Goal: Information Seeking & Learning: Learn about a topic

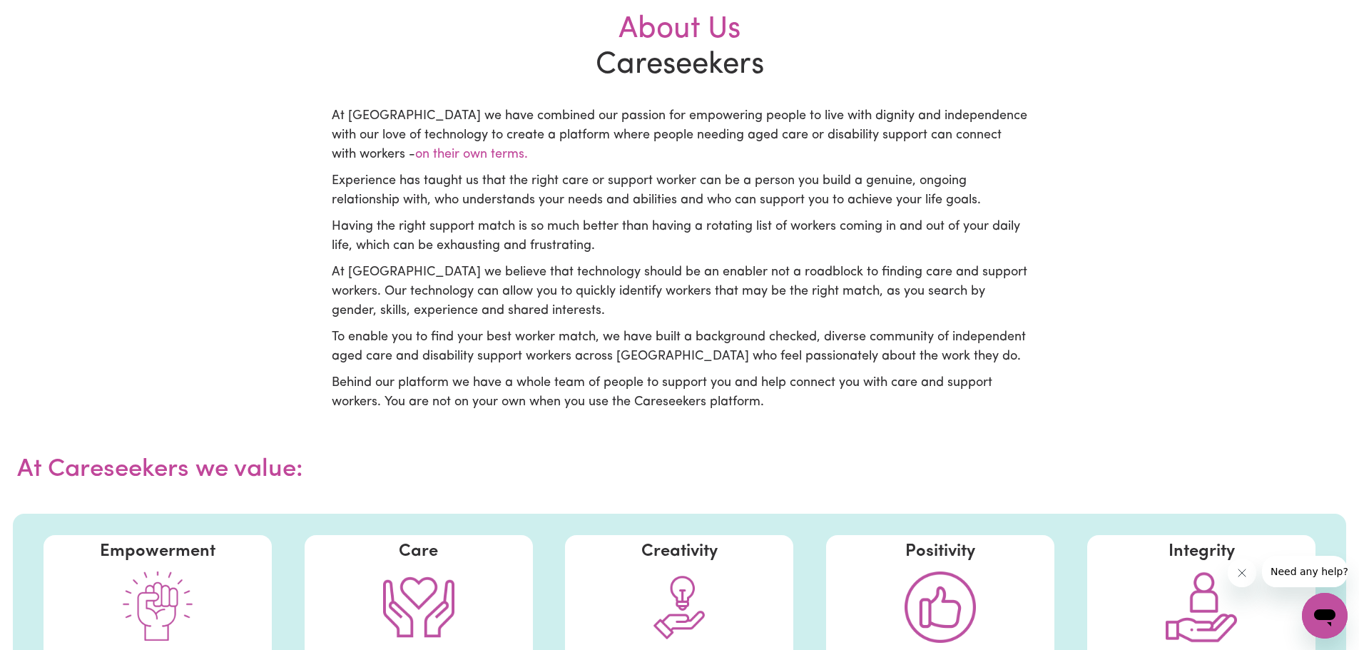
scroll to position [357, 0]
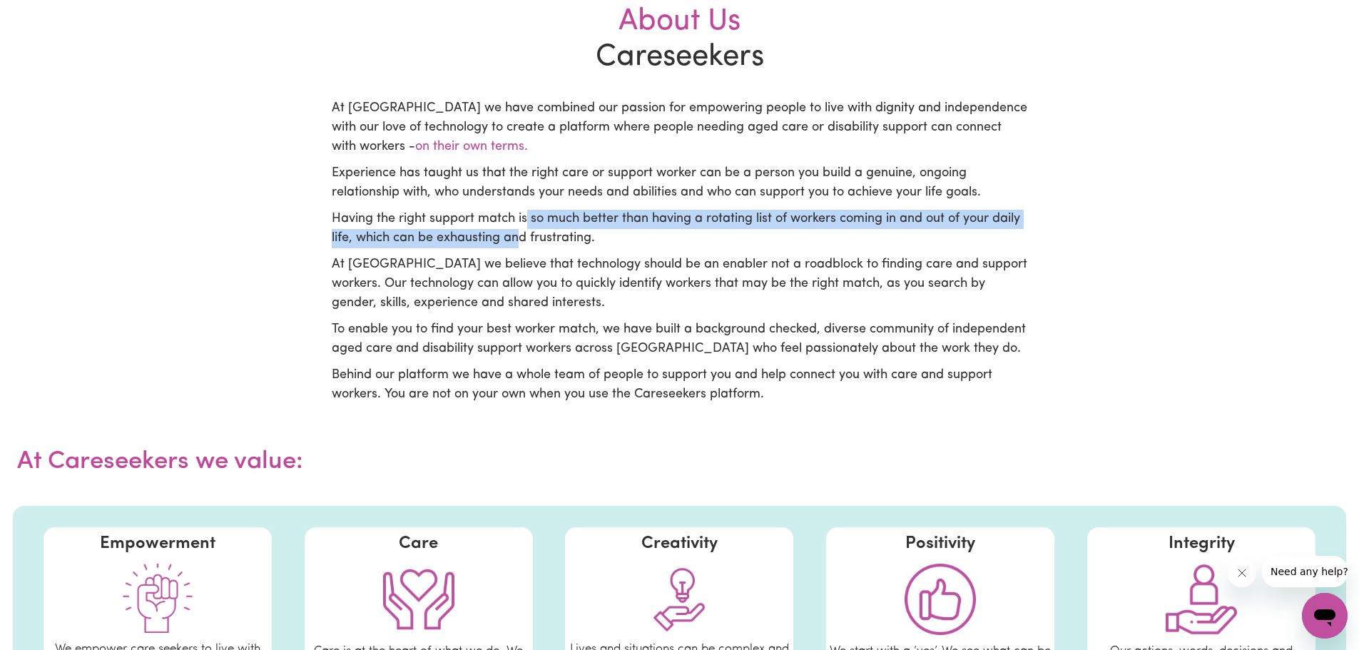
drag, startPoint x: 527, startPoint y: 218, endPoint x: 521, endPoint y: 240, distance: 23.0
click at [522, 243] on p "Having the right support match is so much better than having a rotating list of…" at bounding box center [680, 229] width 696 height 39
click at [519, 239] on p "Having the right support match is so much better than having a rotating list of…" at bounding box center [680, 229] width 696 height 39
drag, startPoint x: 513, startPoint y: 221, endPoint x: 490, endPoint y: 235, distance: 26.6
click at [490, 235] on p "Having the right support match is so much better than having a rotating list of…" at bounding box center [680, 229] width 696 height 39
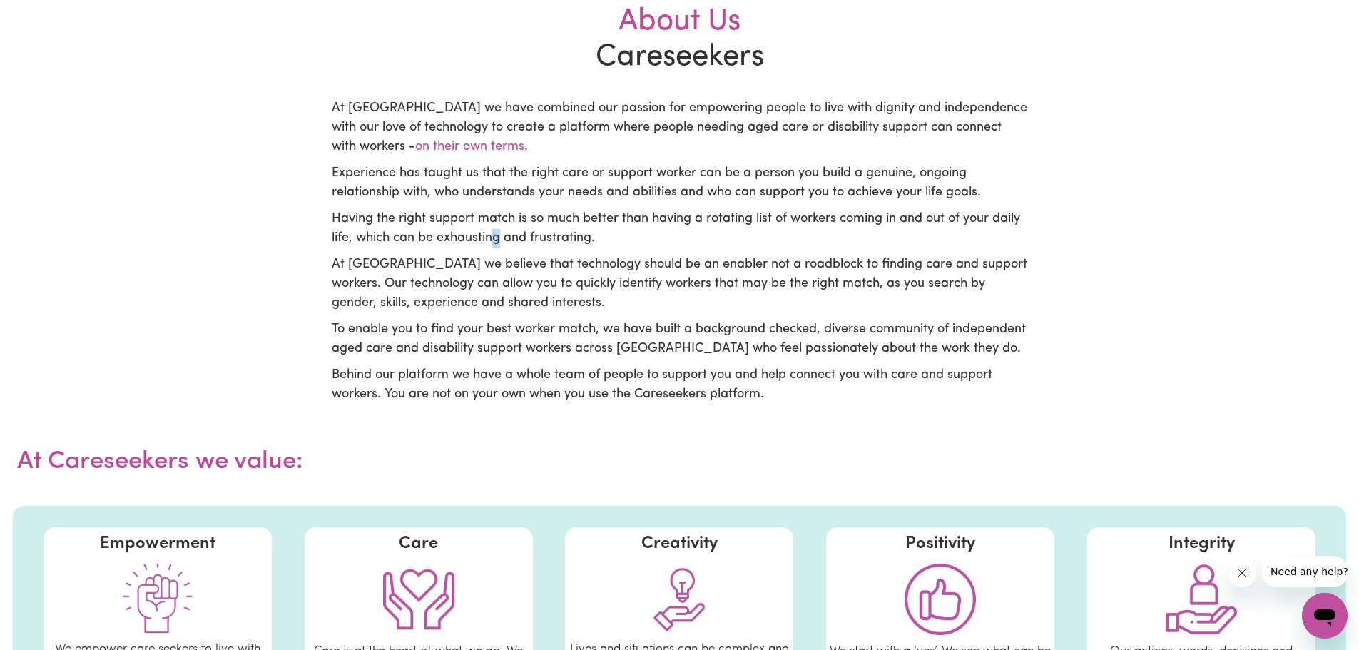
click at [502, 230] on p "Having the right support match is so much better than having a rotating list of…" at bounding box center [680, 229] width 696 height 39
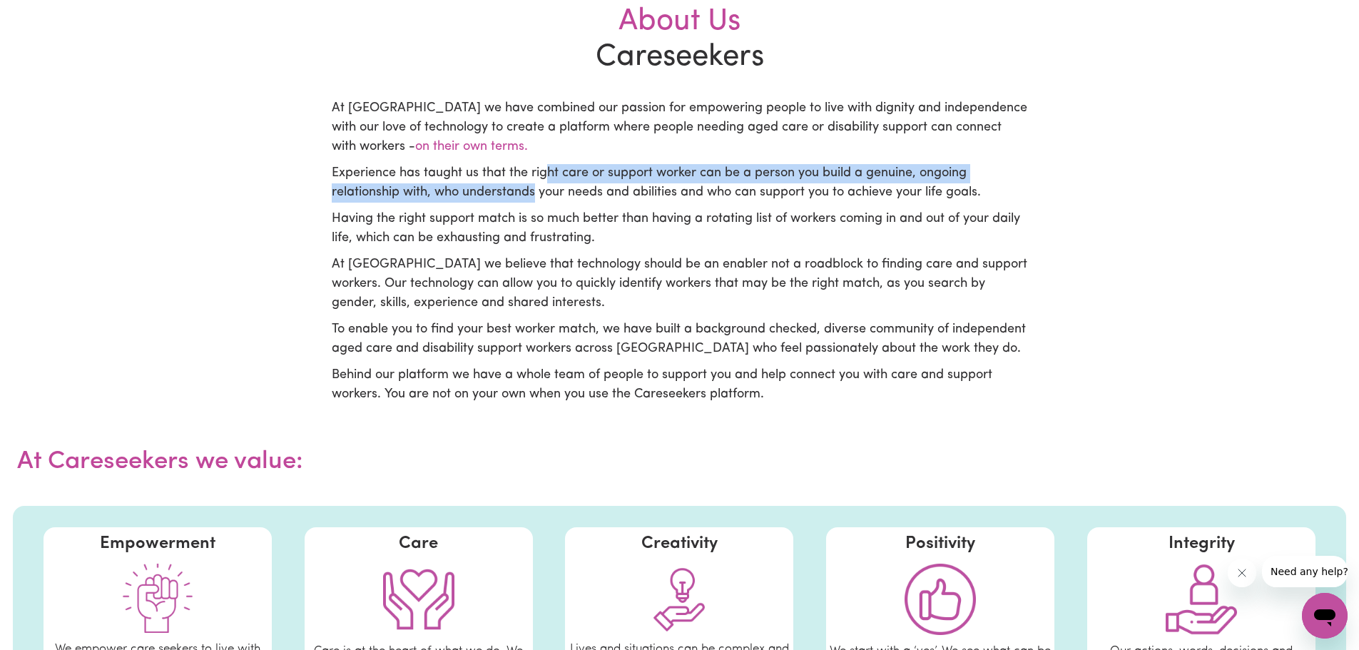
drag, startPoint x: 543, startPoint y: 176, endPoint x: 535, endPoint y: 187, distance: 13.9
click at [535, 187] on p "Experience has taught us that the right care or support worker can be a person …" at bounding box center [680, 183] width 696 height 39
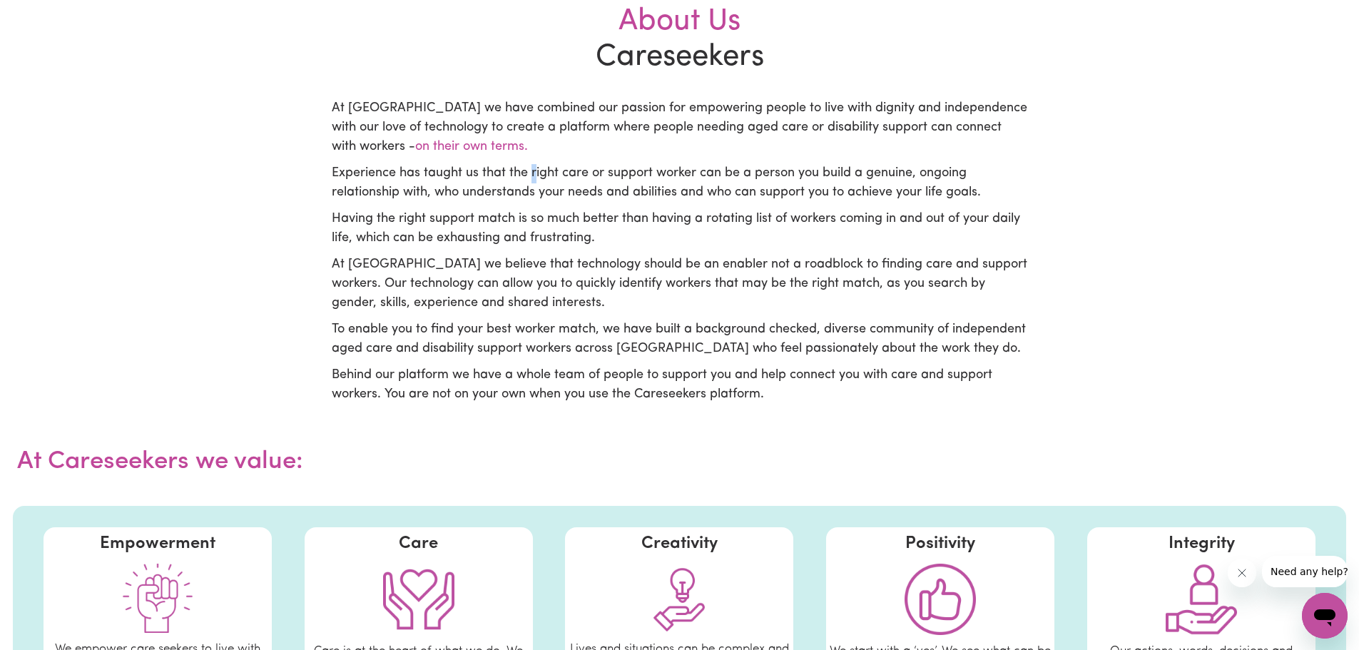
drag, startPoint x: 534, startPoint y: 176, endPoint x: 530, endPoint y: 183, distance: 7.3
click at [530, 183] on p "Experience has taught us that the right care or support worker can be a person …" at bounding box center [680, 183] width 696 height 39
click at [544, 190] on p "Experience has taught us that the right care or support worker can be a person …" at bounding box center [680, 183] width 696 height 39
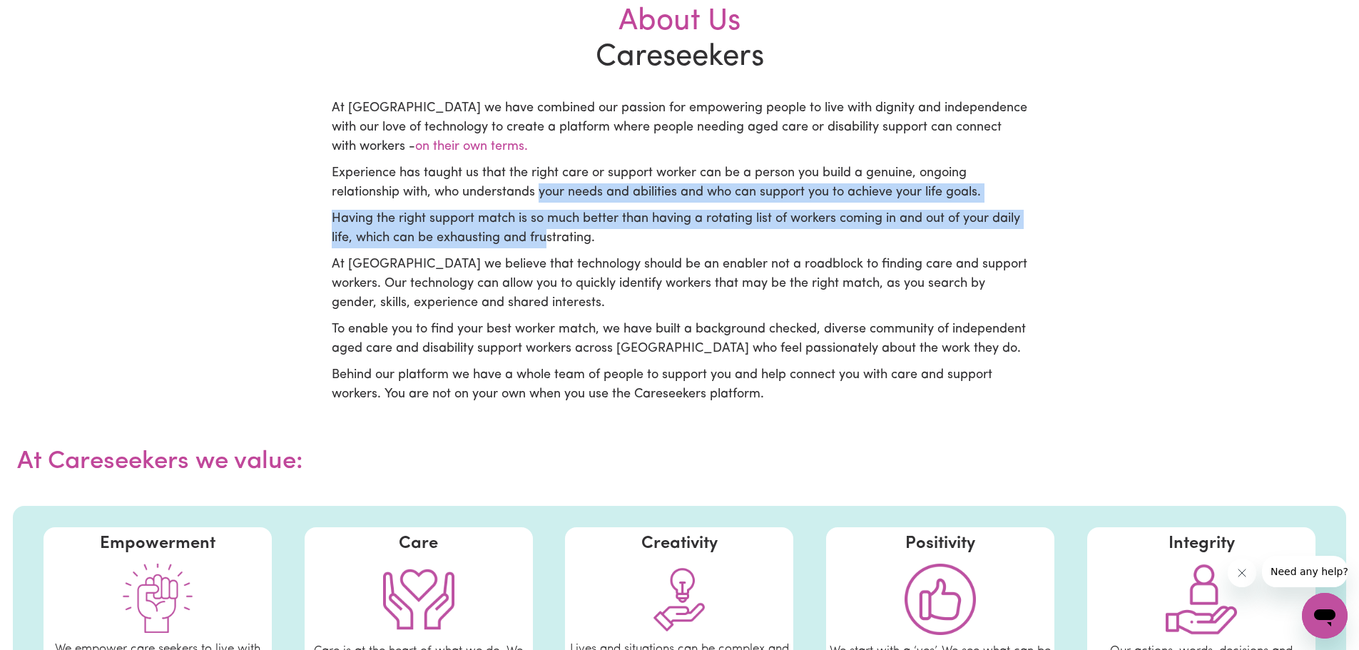
click at [544, 243] on div "At [GEOGRAPHIC_DATA] we have combined our passion for empowering people to live…" at bounding box center [680, 251] width 696 height 305
click at [544, 244] on p "Having the right support match is so much better than having a rotating list of…" at bounding box center [680, 229] width 696 height 39
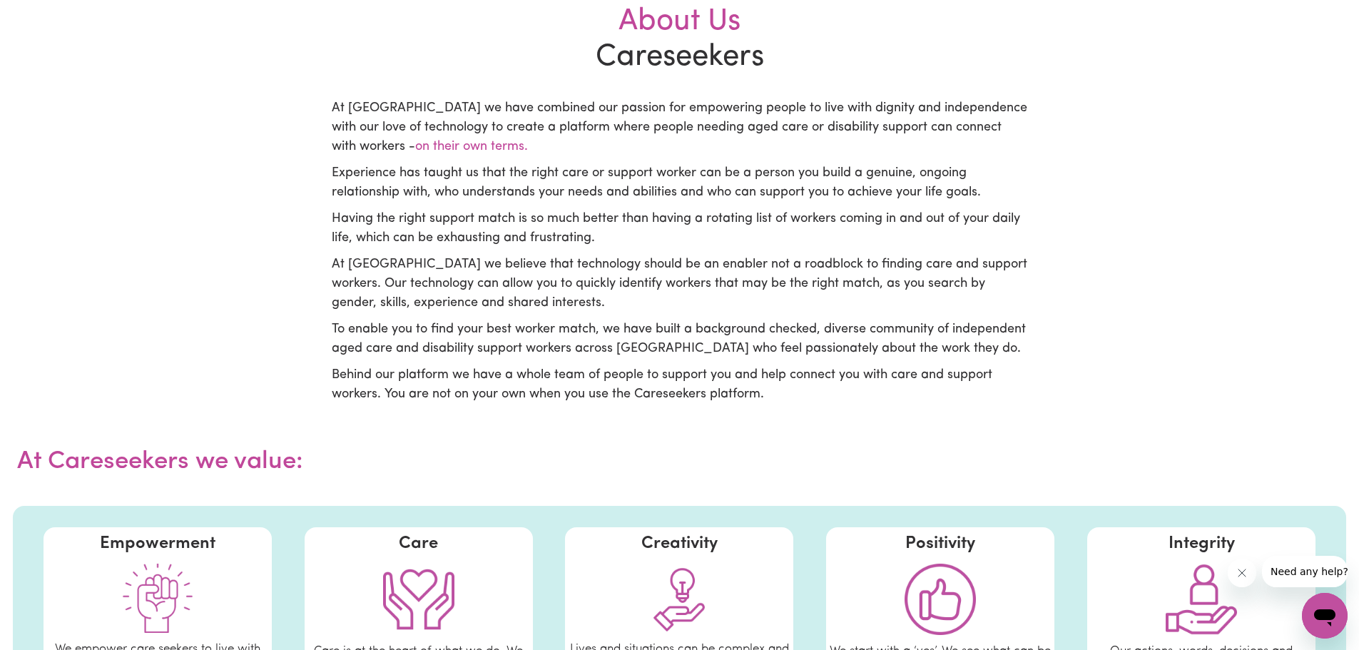
click at [547, 244] on p "Having the right support match is so much better than having a rotating list of…" at bounding box center [680, 229] width 696 height 39
click at [539, 230] on p "Having the right support match is so much better than having a rotating list of…" at bounding box center [680, 229] width 696 height 39
drag, startPoint x: 498, startPoint y: 216, endPoint x: 481, endPoint y: 226, distance: 19.8
click at [480, 226] on p "Having the right support match is so much better than having a rotating list of…" at bounding box center [680, 229] width 696 height 39
click at [482, 226] on p "Having the right support match is so much better than having a rotating list of…" at bounding box center [680, 229] width 696 height 39
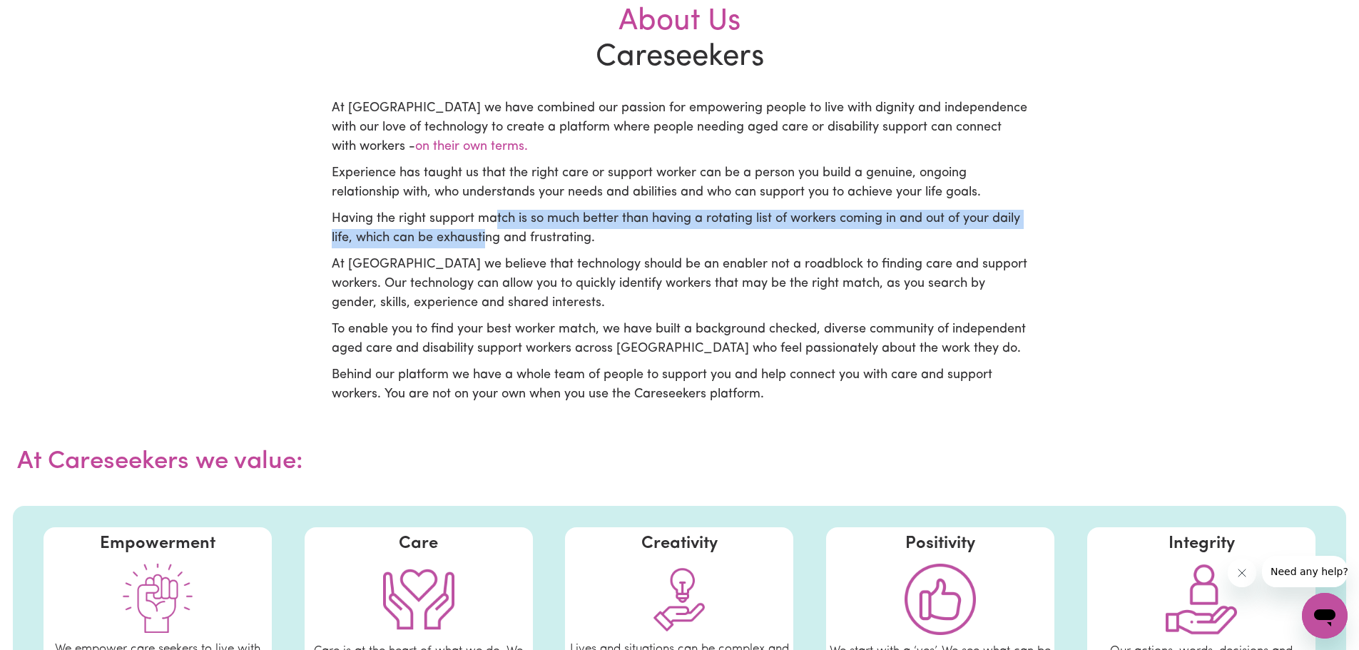
drag, startPoint x: 497, startPoint y: 216, endPoint x: 486, endPoint y: 234, distance: 21.4
click at [486, 234] on p "Having the right support match is so much better than having a rotating list of…" at bounding box center [680, 229] width 696 height 39
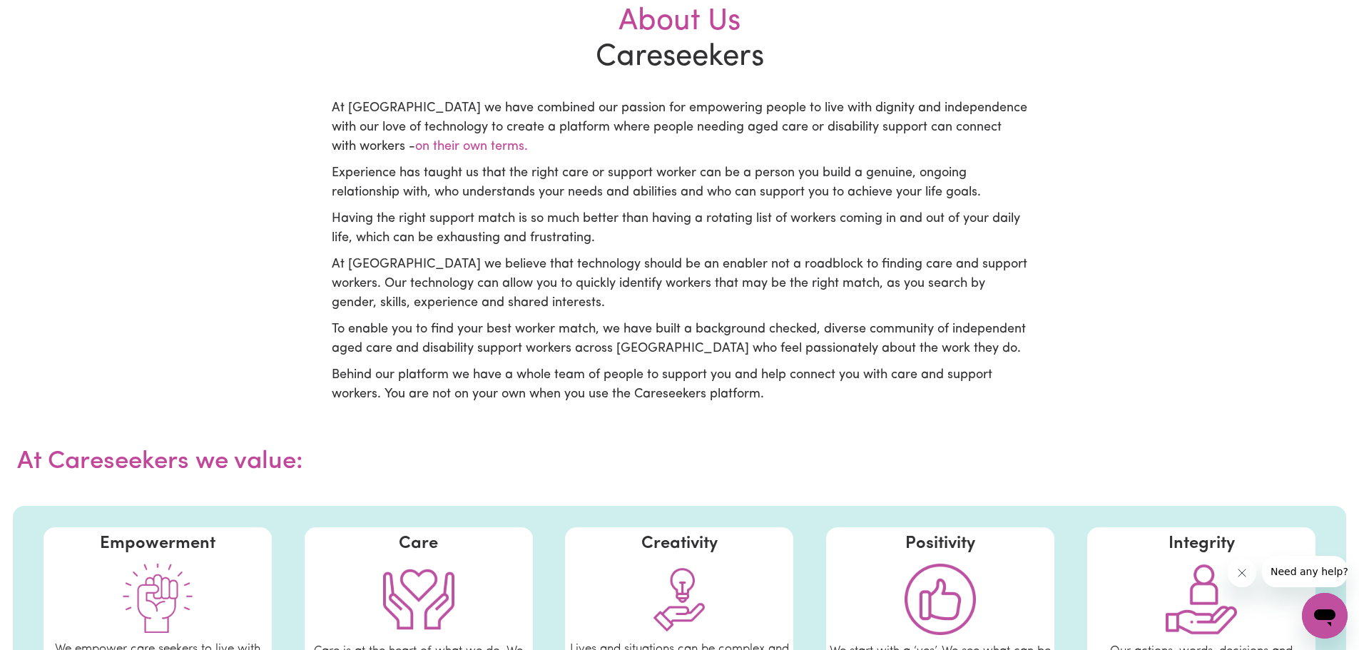
click at [502, 232] on p "Having the right support match is so much better than having a rotating list of…" at bounding box center [680, 229] width 696 height 39
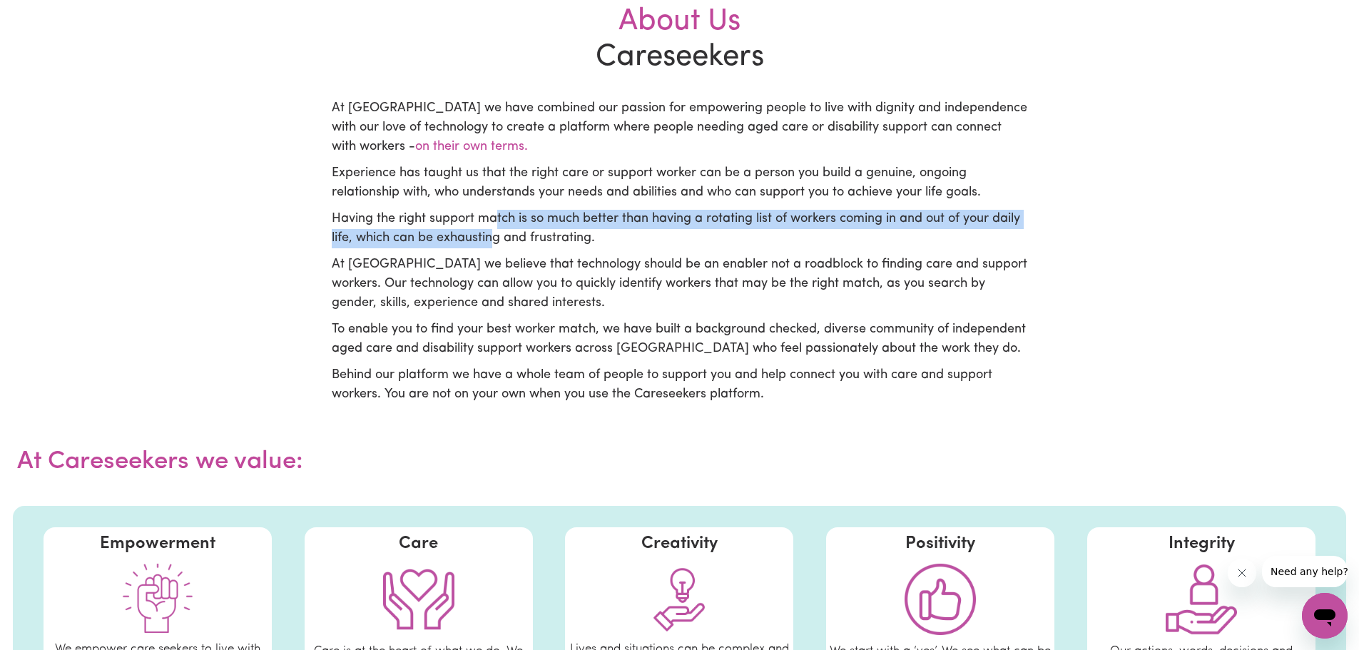
drag, startPoint x: 497, startPoint y: 223, endPoint x: 495, endPoint y: 238, distance: 15.3
click at [495, 238] on p "Having the right support match is so much better than having a rotating list of…" at bounding box center [680, 229] width 696 height 39
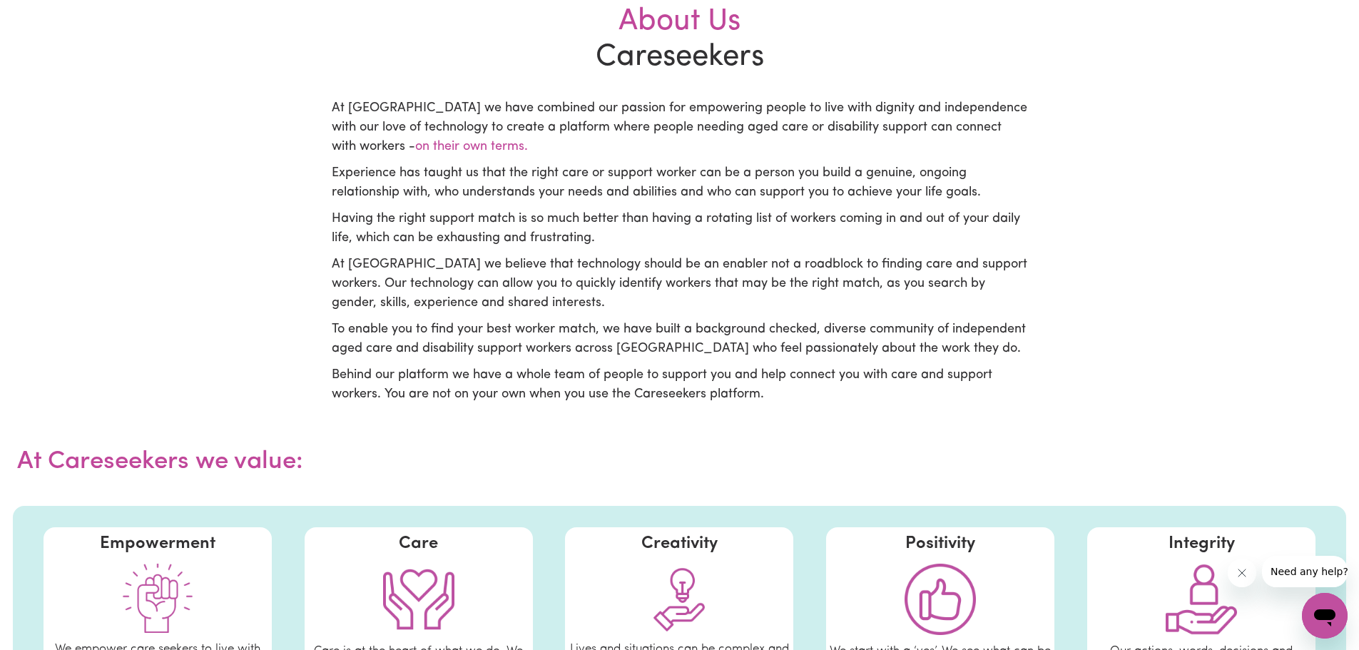
click at [631, 188] on p "Experience has taught us that the right care or support worker can be a person …" at bounding box center [680, 183] width 696 height 39
